Goal: Information Seeking & Learning: Find specific fact

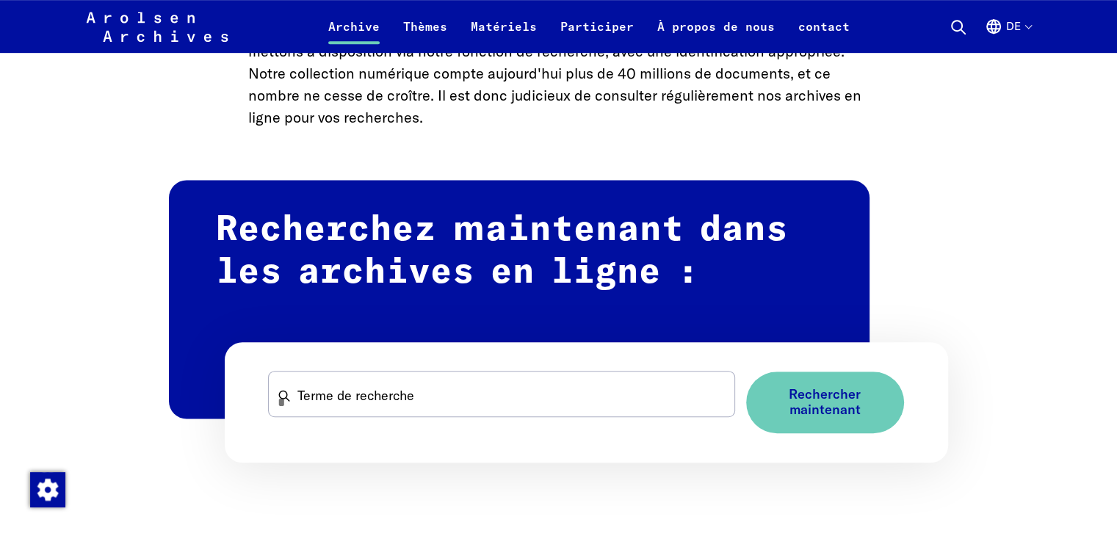
scroll to position [979, 0]
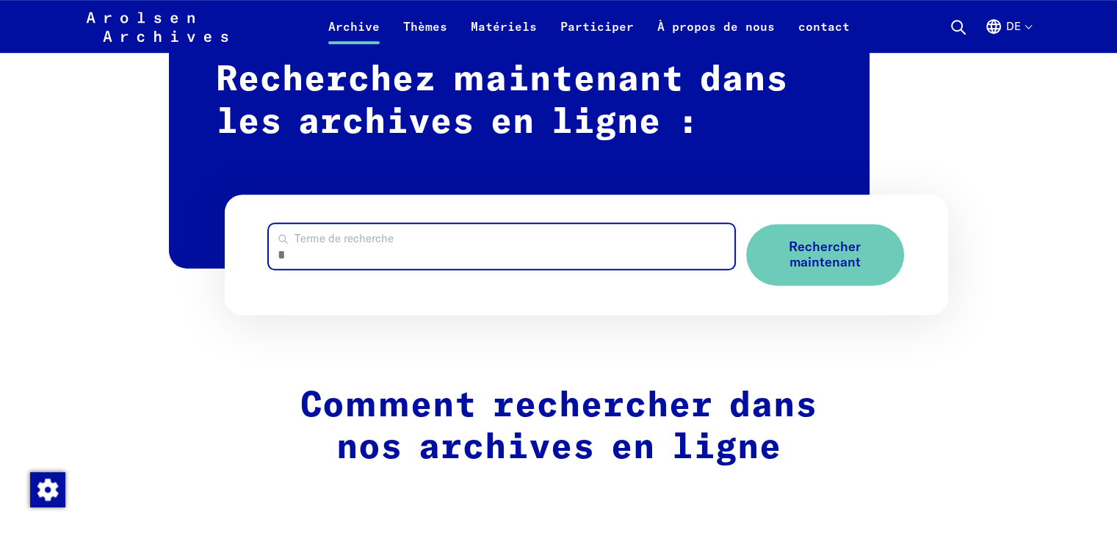
click at [403, 246] on input "Terme de recherche" at bounding box center [501, 246] width 465 height 45
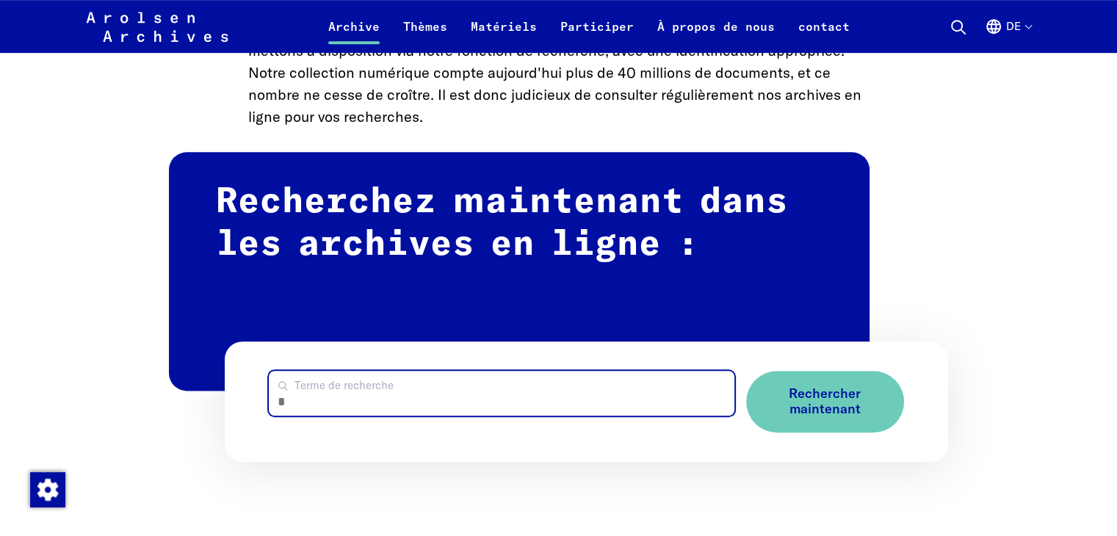
scroll to position [735, 0]
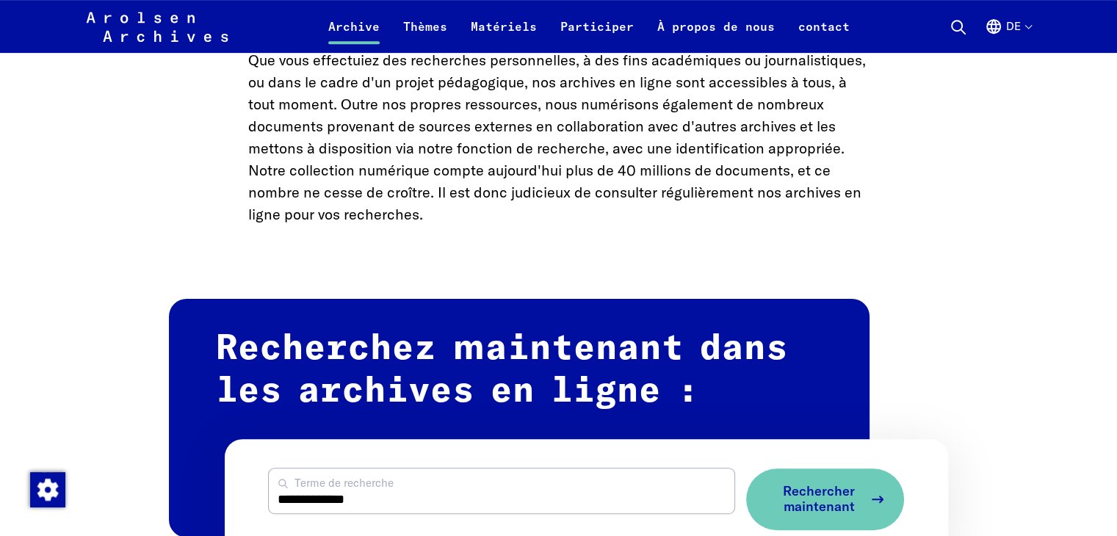
click at [825, 502] on font "Rechercher maintenant" at bounding box center [819, 499] width 72 height 32
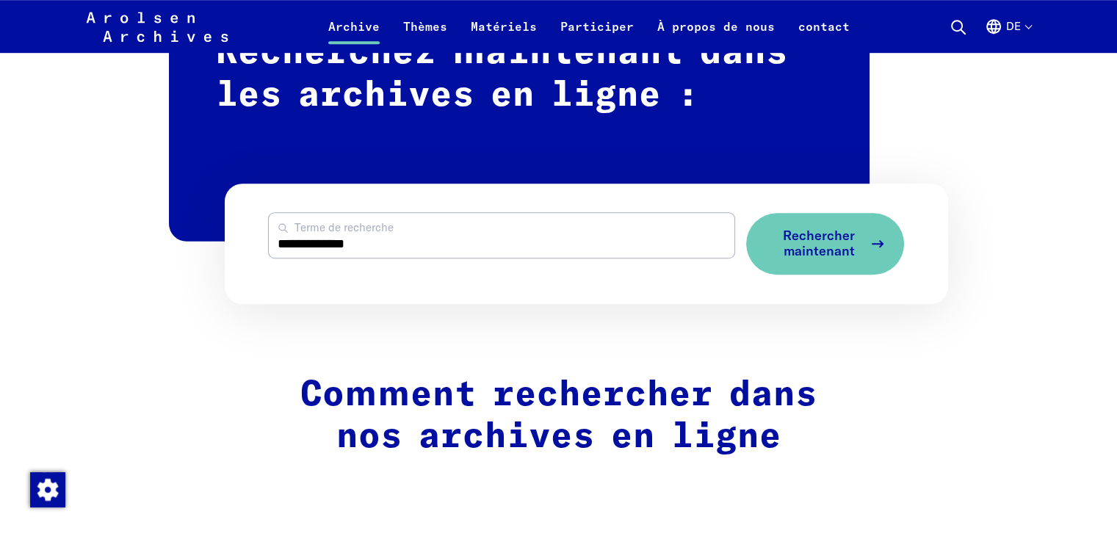
scroll to position [979, 0]
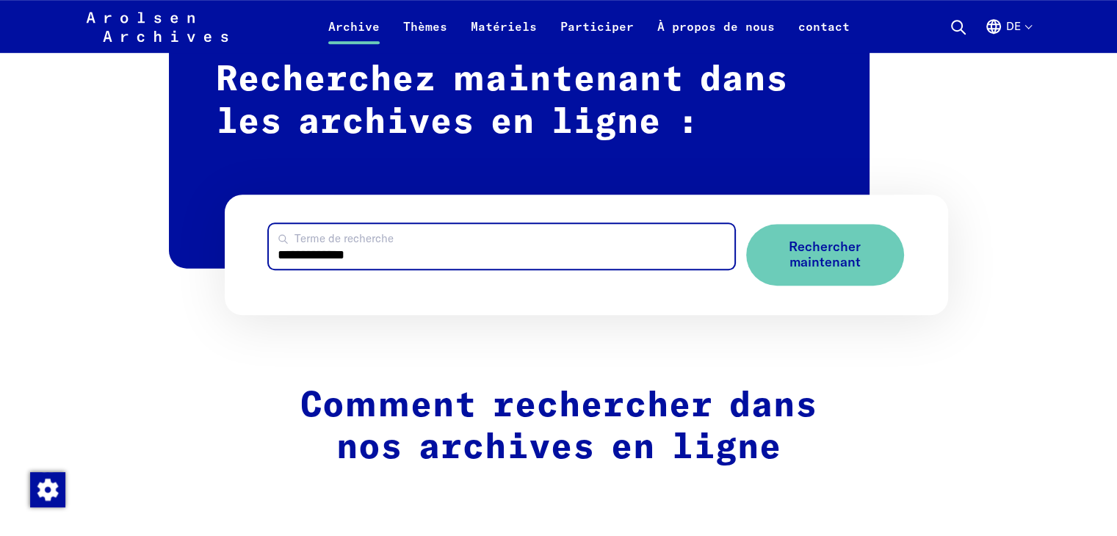
click at [318, 256] on input "**********" at bounding box center [501, 246] width 465 height 45
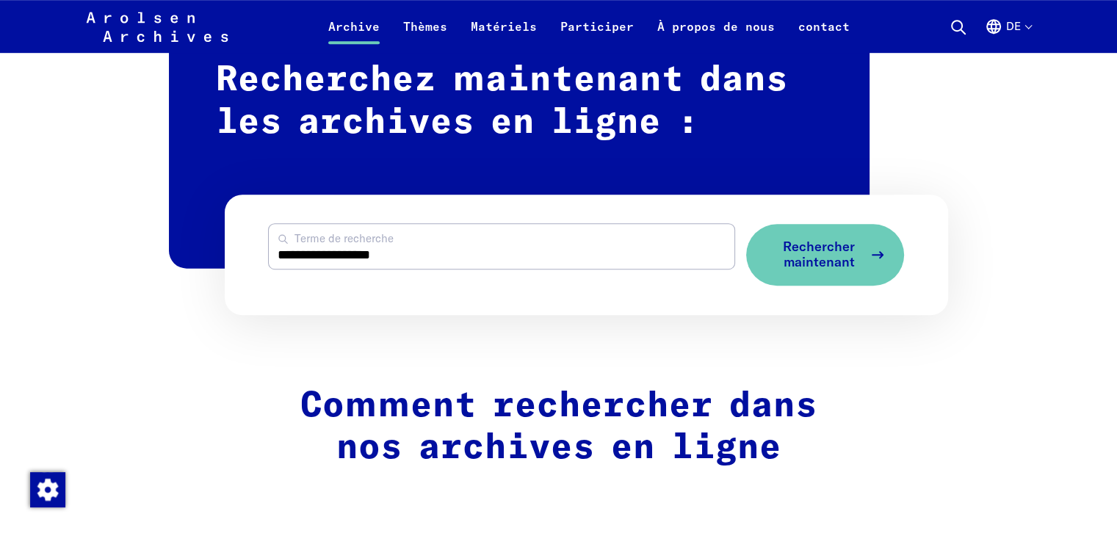
click at [808, 253] on font "Rechercher maintenant" at bounding box center [819, 254] width 72 height 32
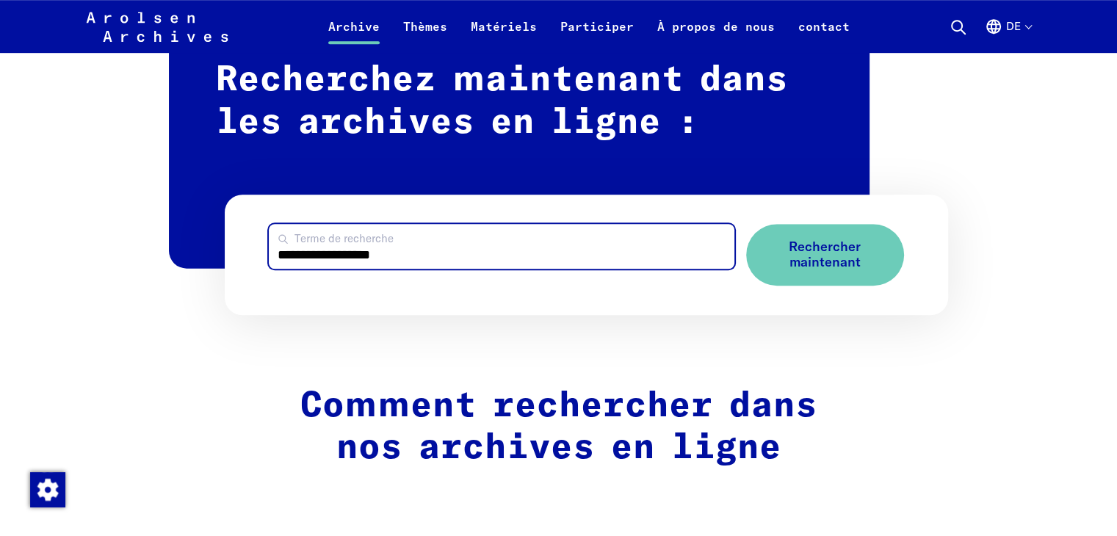
drag, startPoint x: 344, startPoint y: 256, endPoint x: 320, endPoint y: 259, distance: 23.6
click at [320, 259] on input "**********" at bounding box center [501, 246] width 465 height 45
type input "**********"
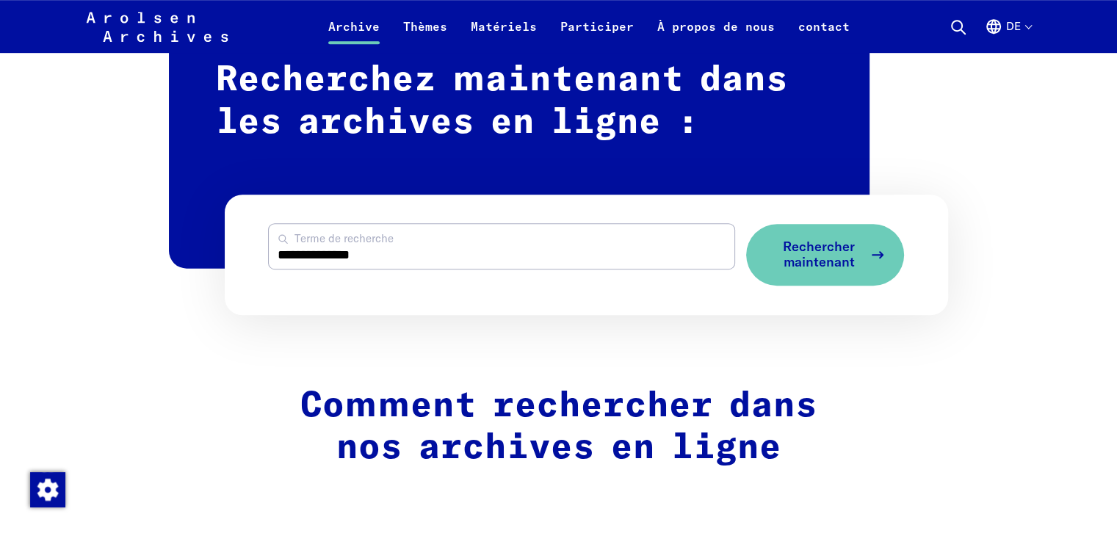
click at [815, 261] on font "Rechercher maintenant" at bounding box center [819, 254] width 72 height 32
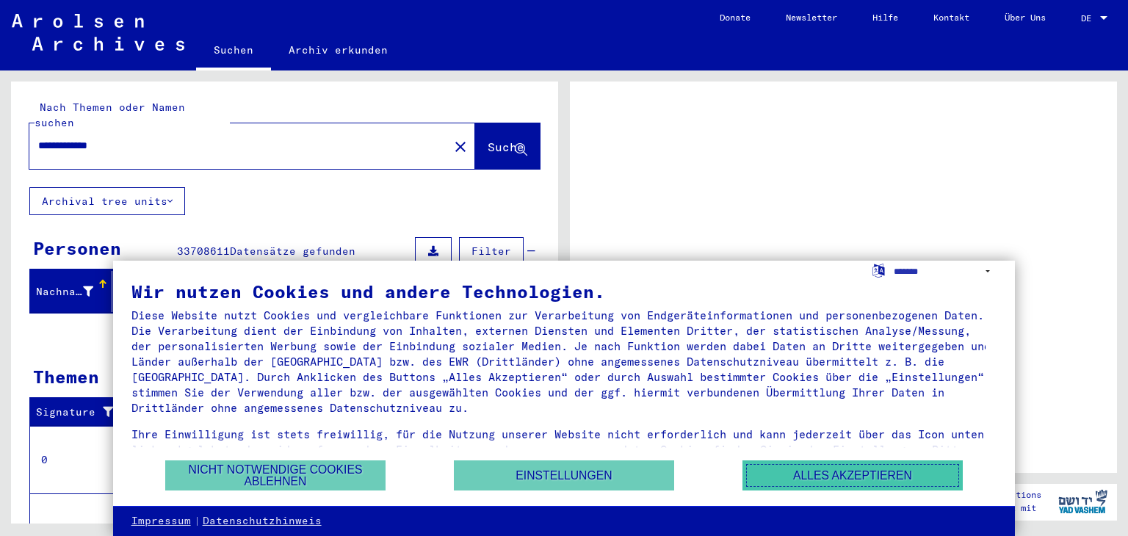
click at [835, 477] on button "Alles akzeptieren" at bounding box center [853, 476] width 220 height 30
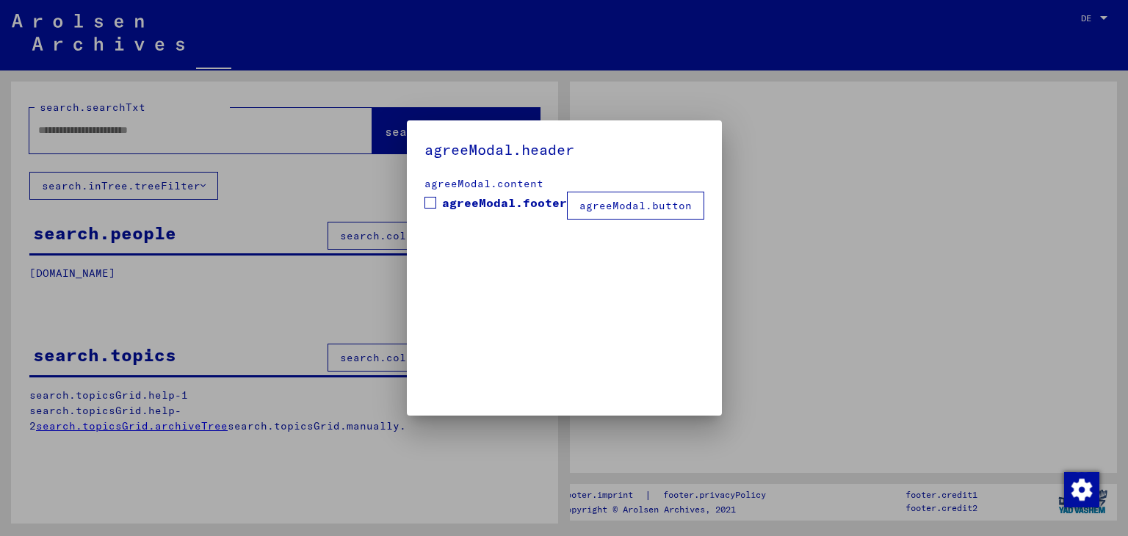
type input "**********"
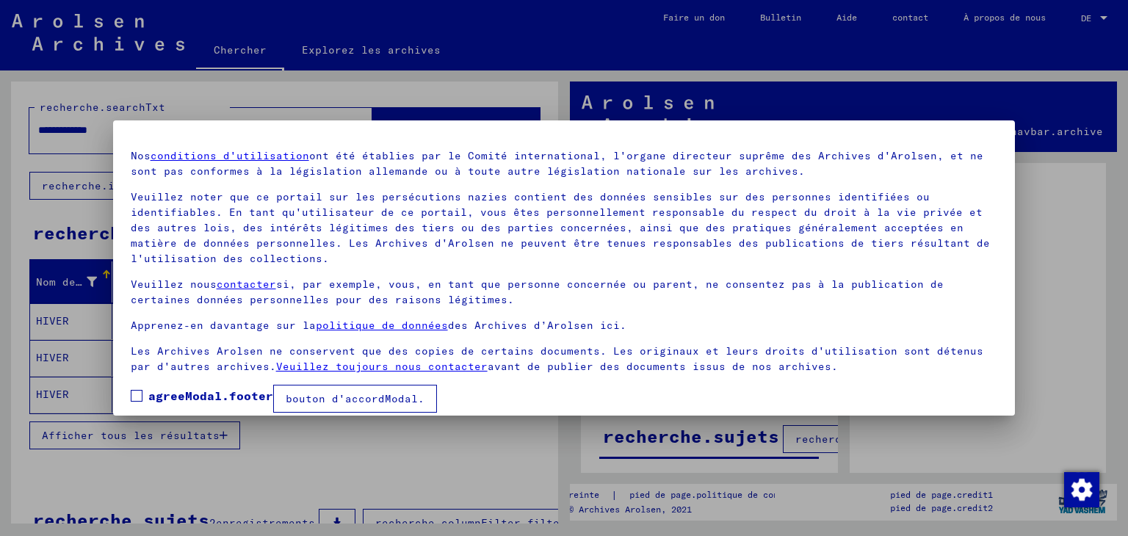
scroll to position [53, 0]
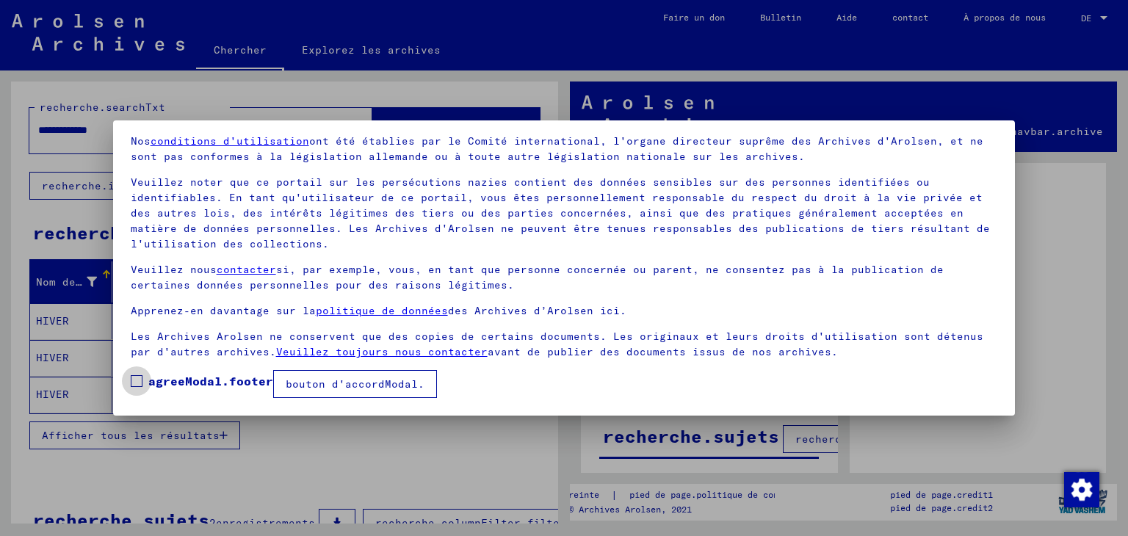
click at [135, 386] on span at bounding box center [137, 381] width 12 height 12
click at [321, 381] on font "bouton d'accordModal." at bounding box center [355, 384] width 139 height 13
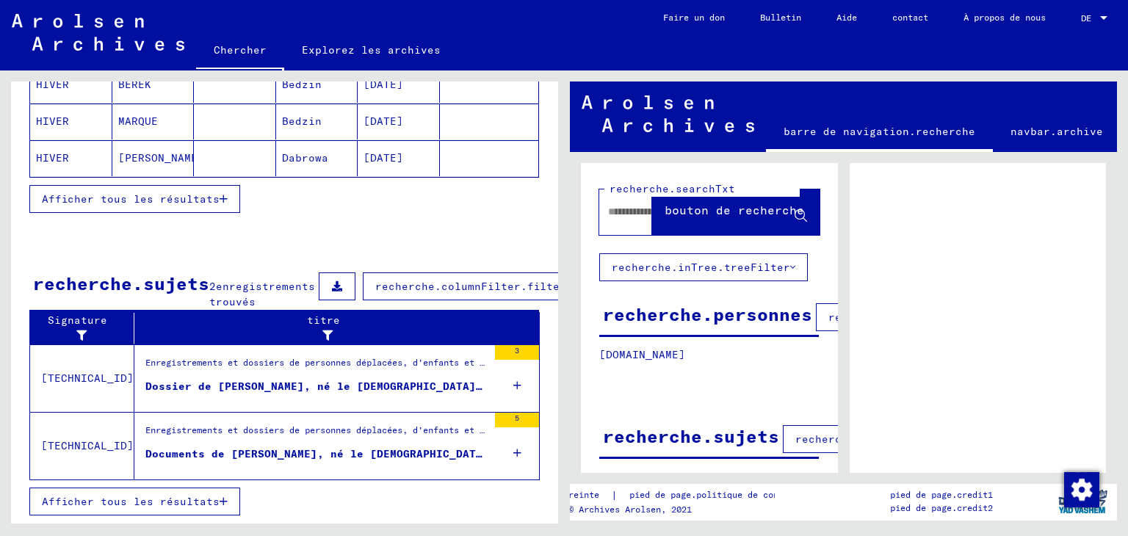
scroll to position [274, 0]
drag, startPoint x: 267, startPoint y: 375, endPoint x: 232, endPoint y: 371, distance: 34.8
click at [232, 380] on font "Dossier de [PERSON_NAME], né le [DEMOGRAPHIC_DATA], né à [GEOGRAPHIC_DATA]" at bounding box center [389, 386] width 489 height 13
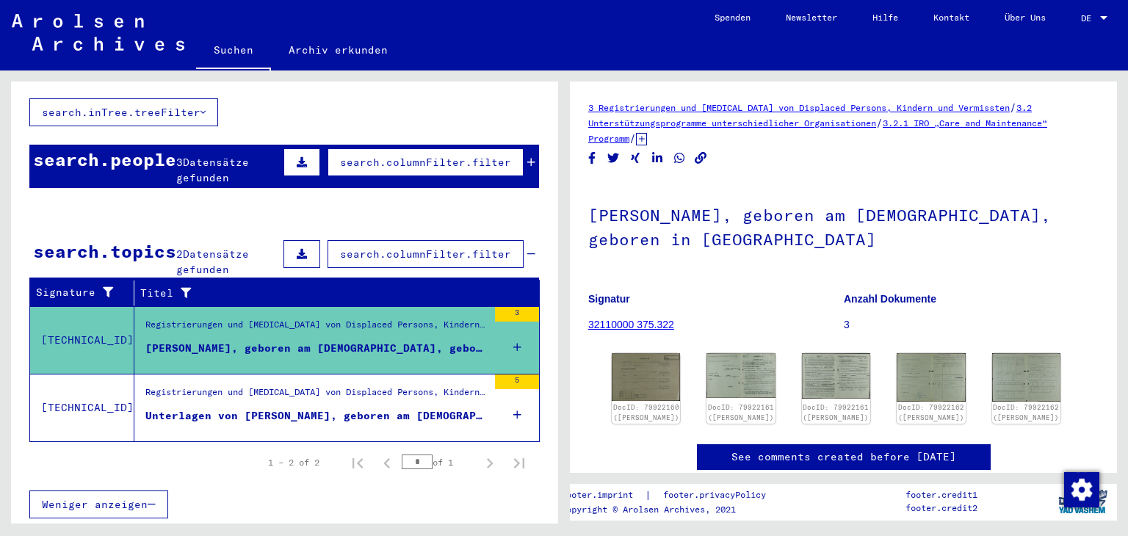
click at [338, 341] on div "[PERSON_NAME], geboren am [DEMOGRAPHIC_DATA], geboren in [GEOGRAPHIC_DATA]" at bounding box center [316, 348] width 342 height 15
click at [642, 376] on img at bounding box center [646, 377] width 72 height 50
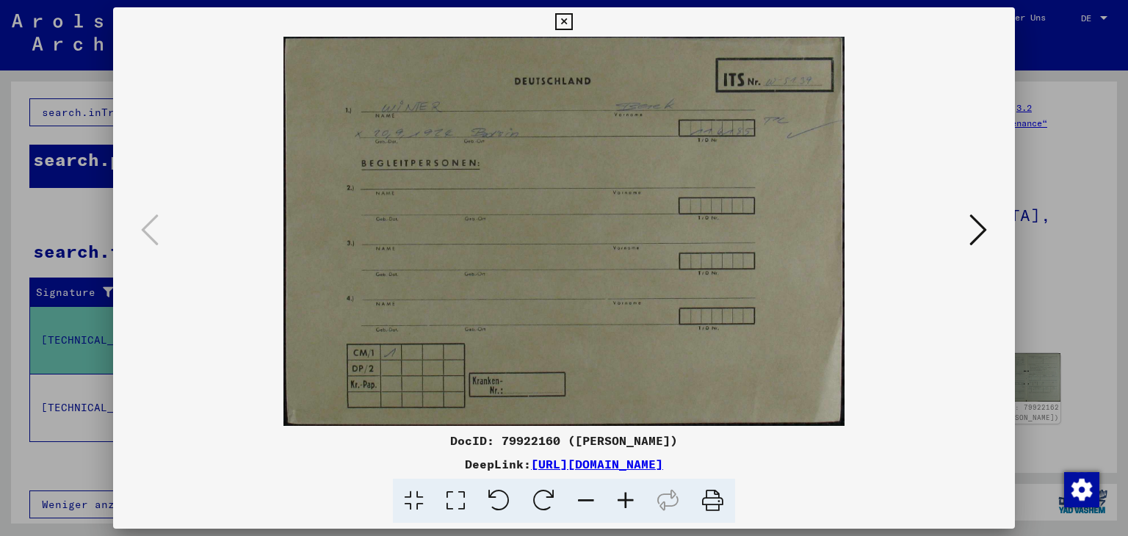
click at [566, 21] on icon at bounding box center [563, 22] width 17 height 18
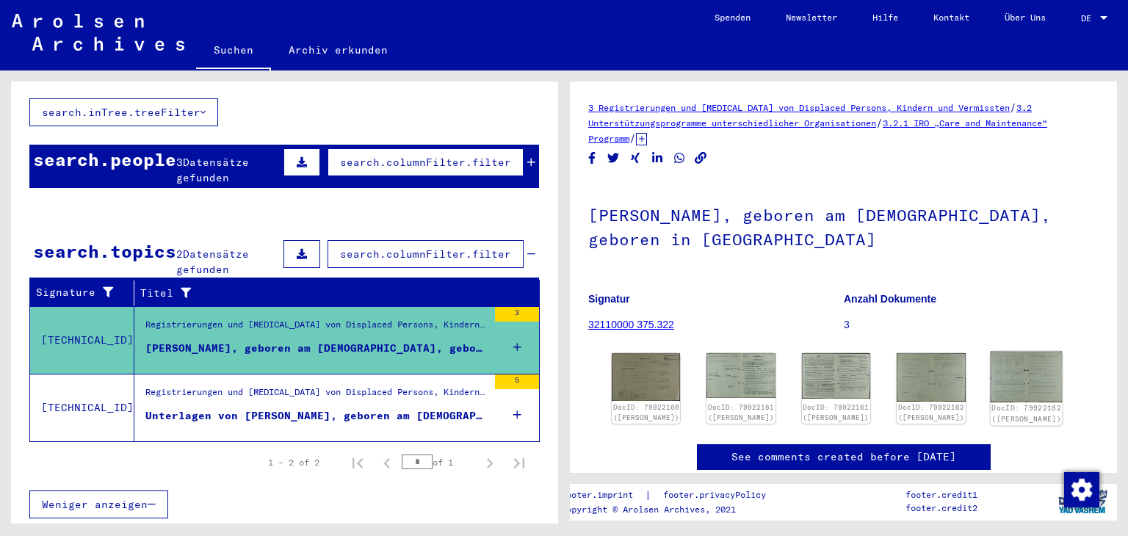
click at [1020, 387] on img at bounding box center [1026, 377] width 72 height 51
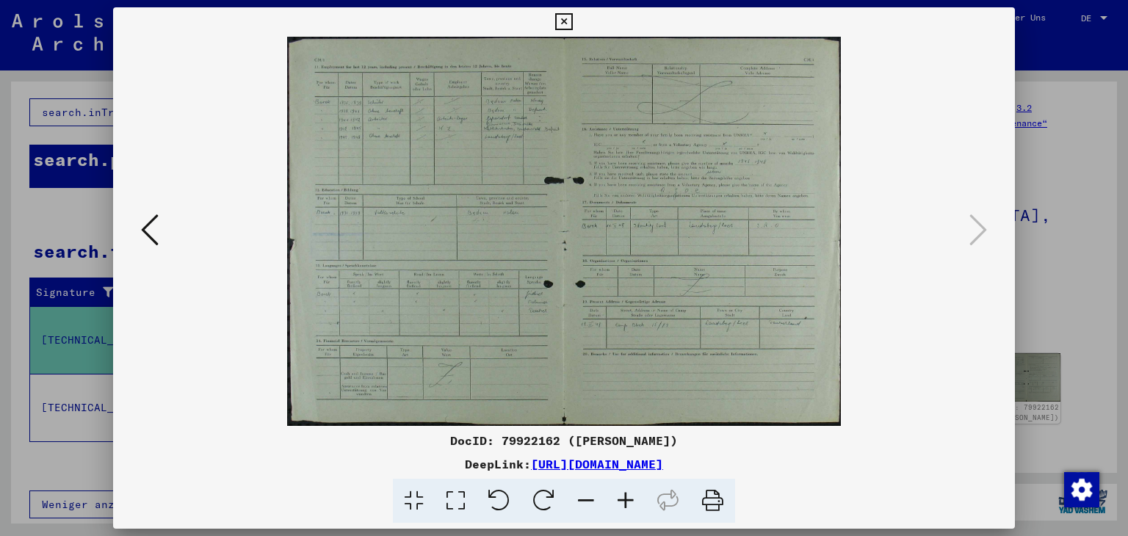
click at [564, 21] on icon at bounding box center [563, 22] width 17 height 18
